Goal: Task Accomplishment & Management: Use online tool/utility

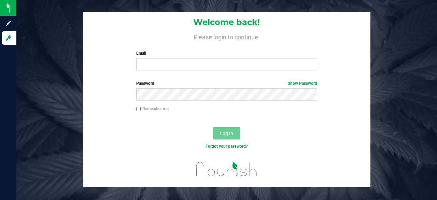
click at [170, 55] on label "Email" at bounding box center [226, 53] width 181 height 6
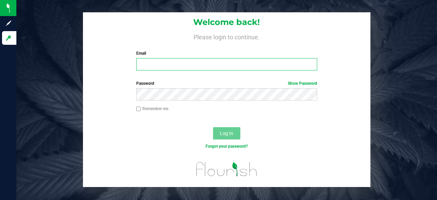
click at [170, 58] on input "Email" at bounding box center [226, 64] width 181 height 12
click at [170, 65] on input "Email" at bounding box center [226, 64] width 181 height 12
type input "[EMAIL_ADDRESS][DOMAIN_NAME]"
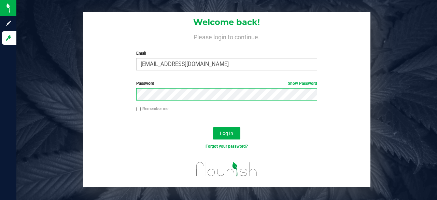
click at [213, 127] on button "Log In" at bounding box center [226, 133] width 27 height 12
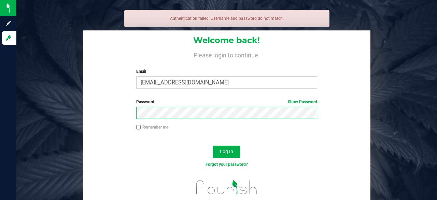
click at [213, 145] on button "Log In" at bounding box center [226, 151] width 27 height 12
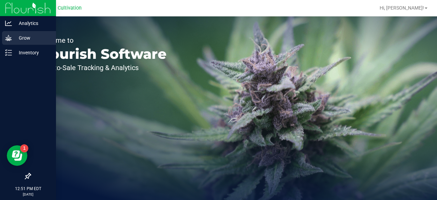
click at [10, 34] on icon at bounding box center [8, 37] width 7 height 7
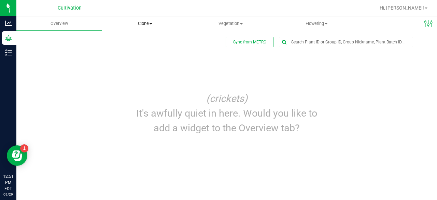
click at [138, 26] on span "Clone" at bounding box center [144, 23] width 85 height 6
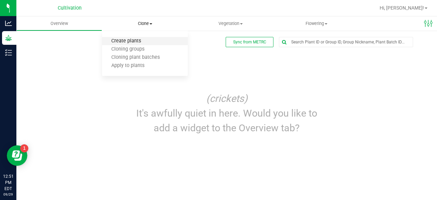
click at [135, 44] on span "Create plants" at bounding box center [126, 41] width 48 height 6
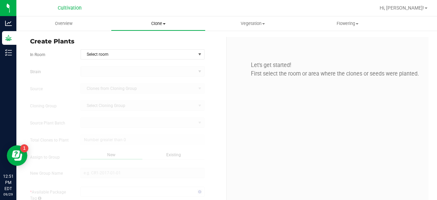
type input "[DATE] 12:51 PM"
click at [146, 25] on span "Clone" at bounding box center [158, 23] width 94 height 6
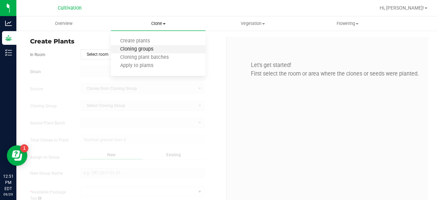
click at [141, 47] on span "Cloning groups" at bounding box center [136, 49] width 51 height 6
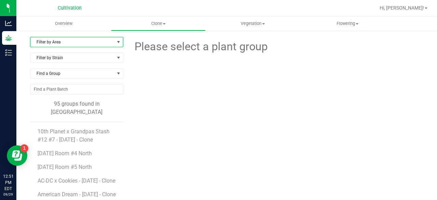
click at [95, 41] on span "Filter by Area" at bounding box center [72, 42] width 84 height 10
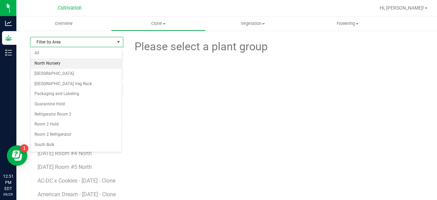
click at [78, 61] on li "North Nursery" at bounding box center [75, 63] width 91 height 10
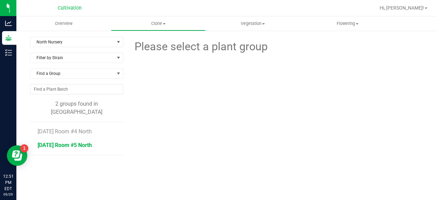
click at [73, 142] on span "[DATE] Room #5 North" at bounding box center [65, 145] width 54 height 6
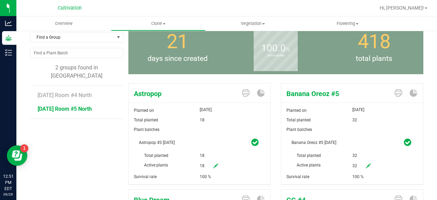
scroll to position [36, 0]
